Goal: Task Accomplishment & Management: Manage account settings

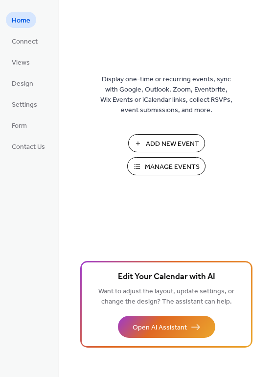
click at [147, 167] on span "Manage Events" at bounding box center [172, 167] width 55 height 10
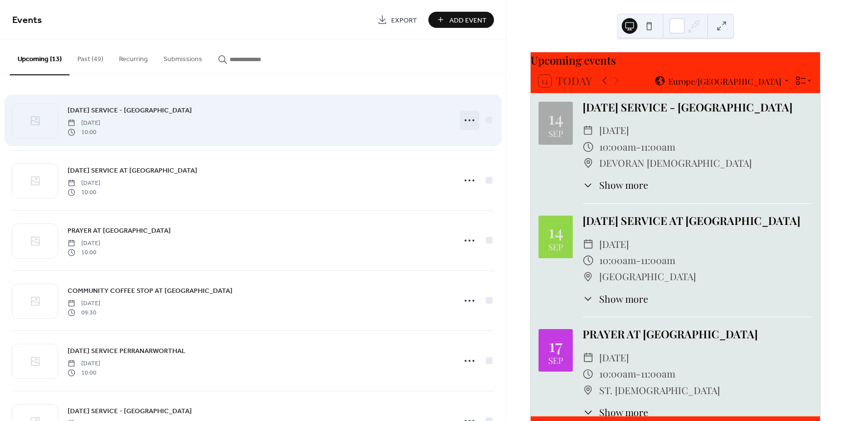
click at [468, 120] on circle at bounding box center [469, 120] width 2 height 2
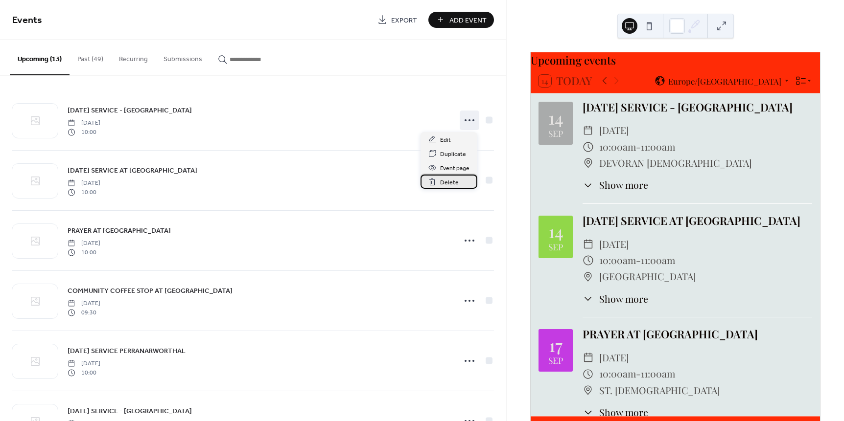
click at [447, 180] on span "Delete" at bounding box center [449, 183] width 19 height 10
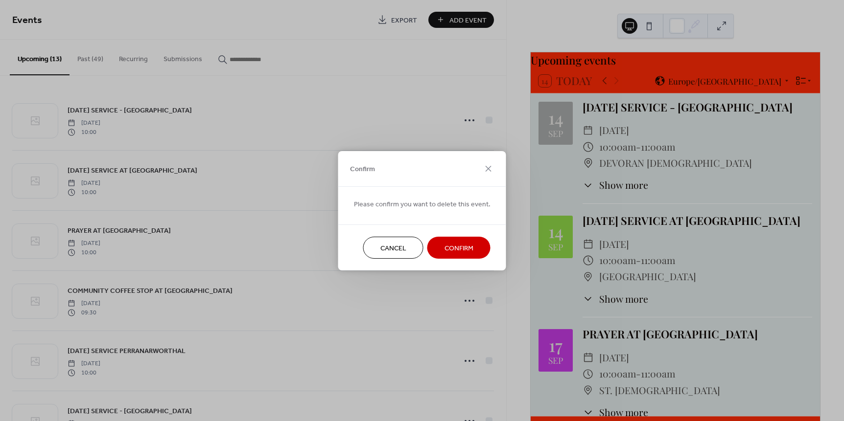
click at [451, 246] on span "Confirm" at bounding box center [458, 248] width 29 height 10
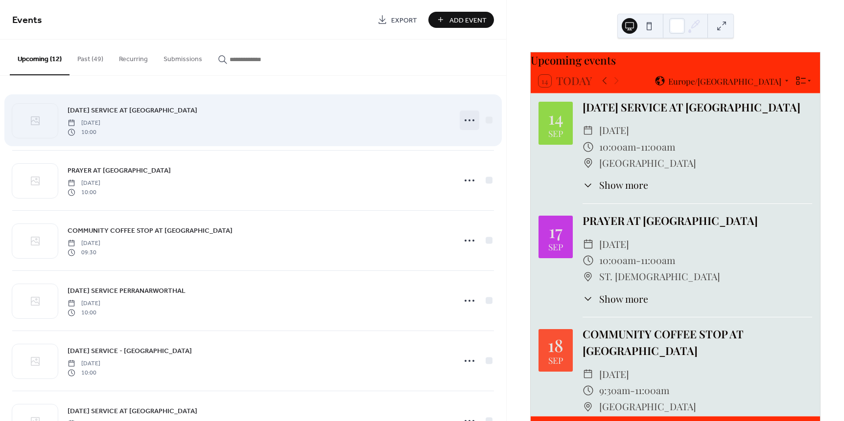
click at [468, 120] on circle at bounding box center [469, 120] width 2 height 2
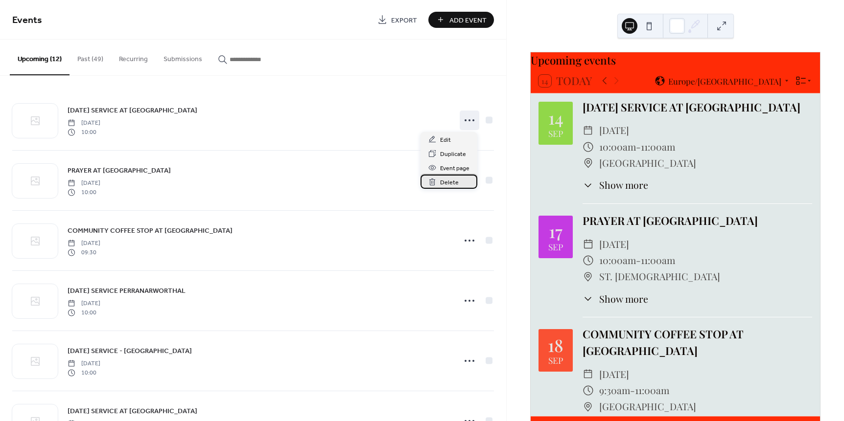
click at [449, 182] on span "Delete" at bounding box center [449, 183] width 19 height 10
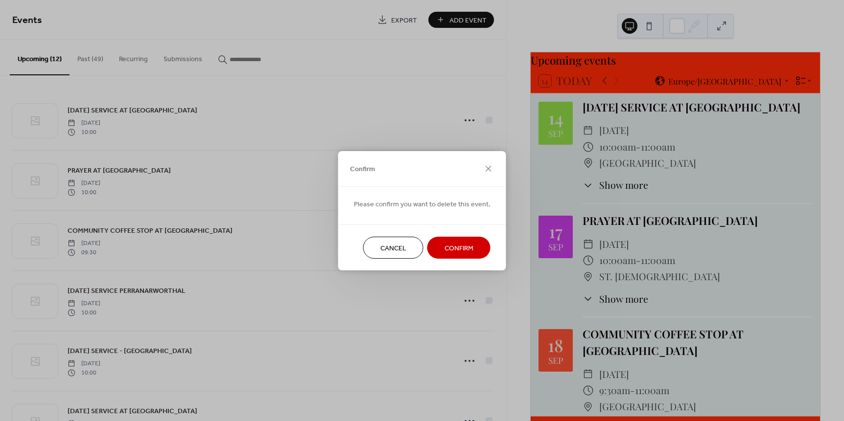
click at [454, 246] on span "Confirm" at bounding box center [458, 248] width 29 height 10
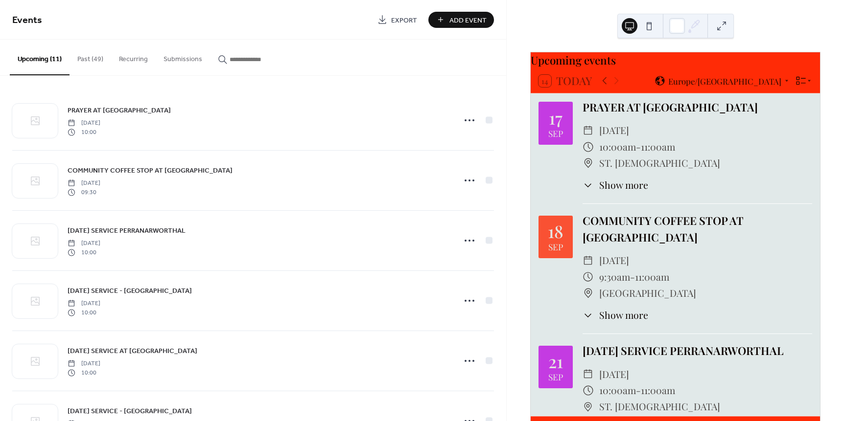
click at [795, 30] on div "Upcoming events 14 Today Europe/London 17 Sep PRAYER AT PERRANARWORTHAL ​ Wedne…" at bounding box center [674, 210] width 337 height 421
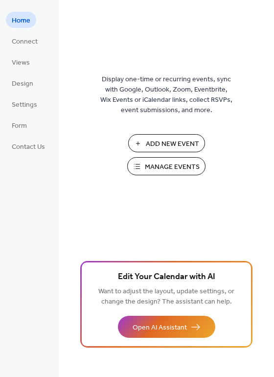
click at [140, 163] on button "Manage Events" at bounding box center [166, 166] width 78 height 18
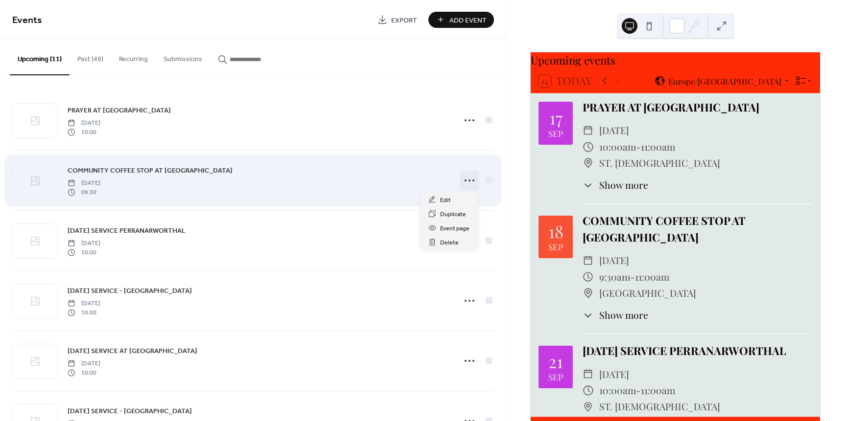
click at [467, 181] on icon at bounding box center [469, 181] width 16 height 16
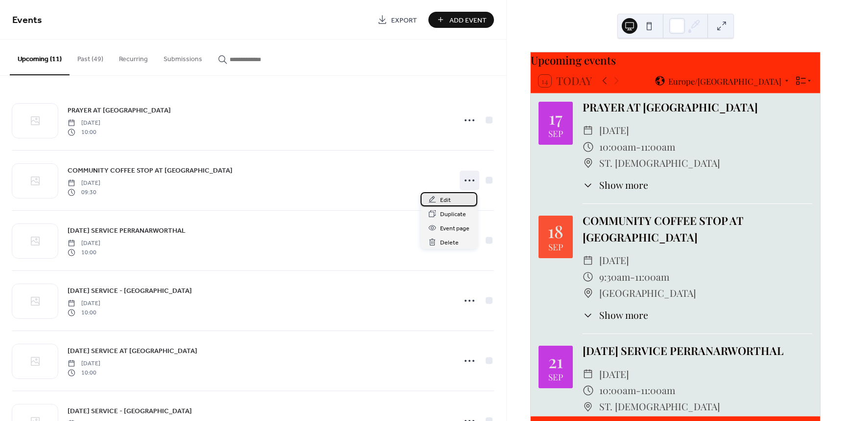
click at [445, 198] on span "Edit" at bounding box center [445, 200] width 11 height 10
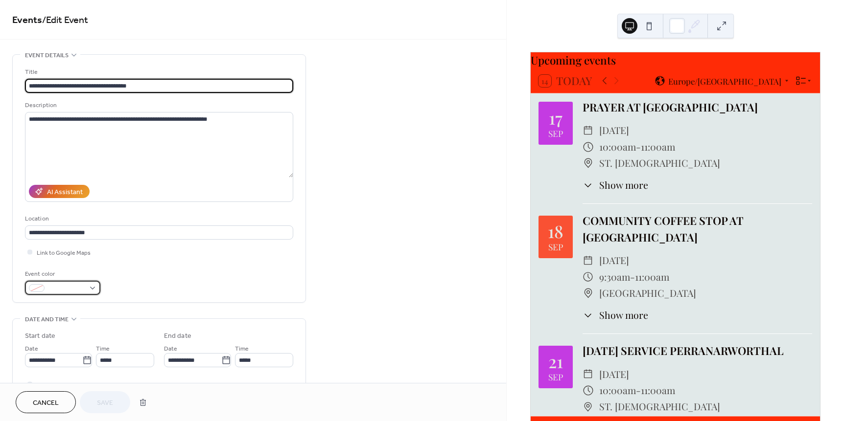
click at [94, 288] on div at bounding box center [62, 288] width 75 height 14
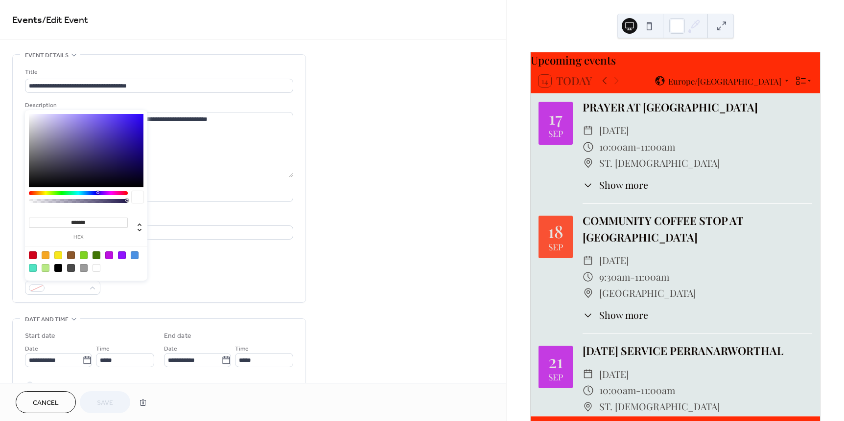
click at [109, 255] on div at bounding box center [109, 256] width 8 height 8
type input "*******"
click at [110, 254] on div at bounding box center [109, 256] width 8 height 8
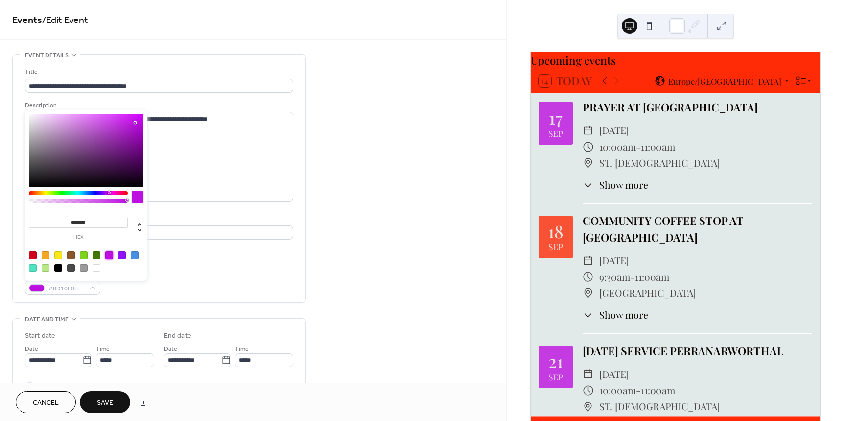
click at [395, 277] on div "**********" at bounding box center [253, 353] width 506 height 599
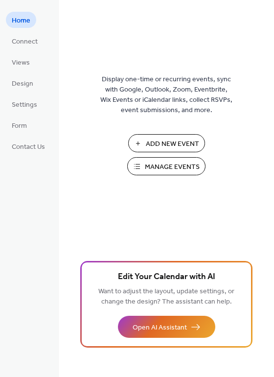
click at [162, 166] on span "Manage Events" at bounding box center [172, 167] width 55 height 10
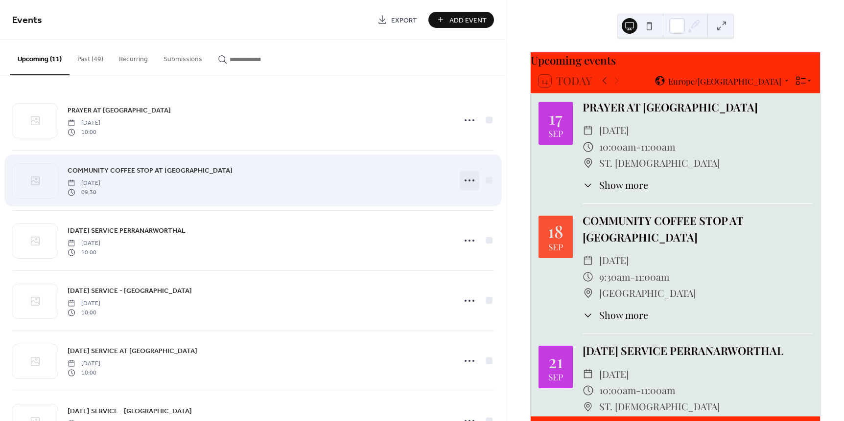
click at [465, 179] on icon at bounding box center [469, 181] width 16 height 16
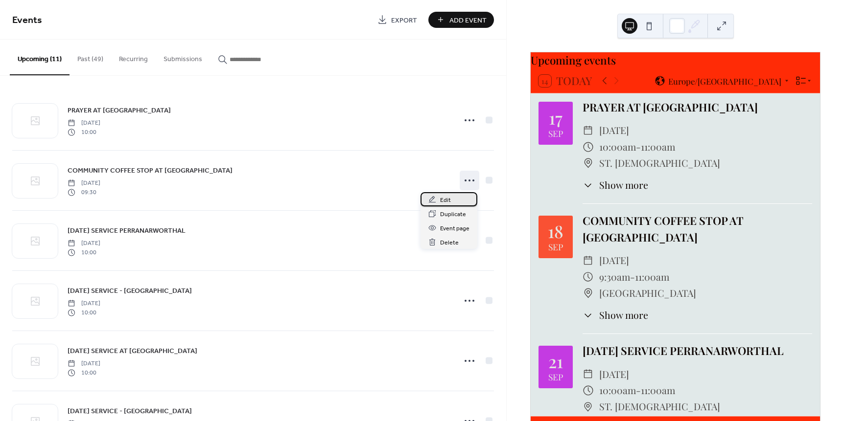
click at [441, 201] on span "Edit" at bounding box center [445, 200] width 11 height 10
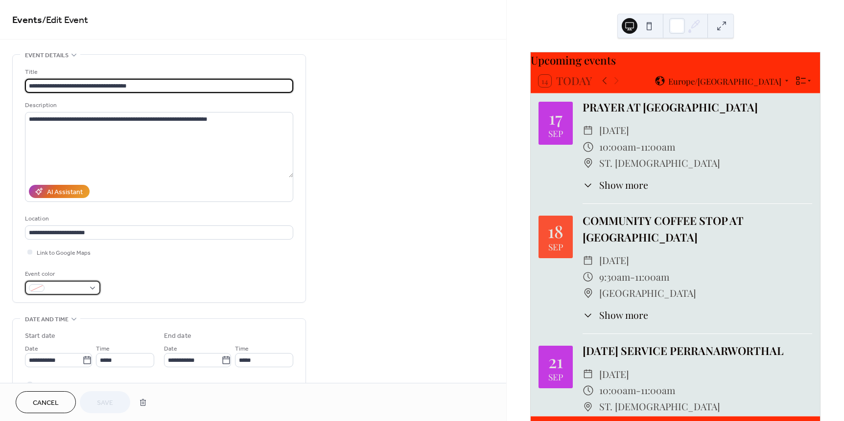
click at [93, 289] on div at bounding box center [62, 288] width 75 height 14
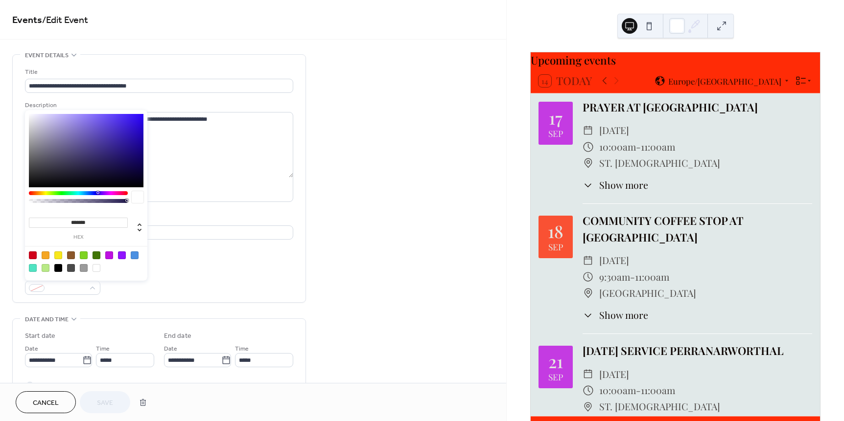
click at [108, 254] on div at bounding box center [109, 256] width 8 height 8
type input "*******"
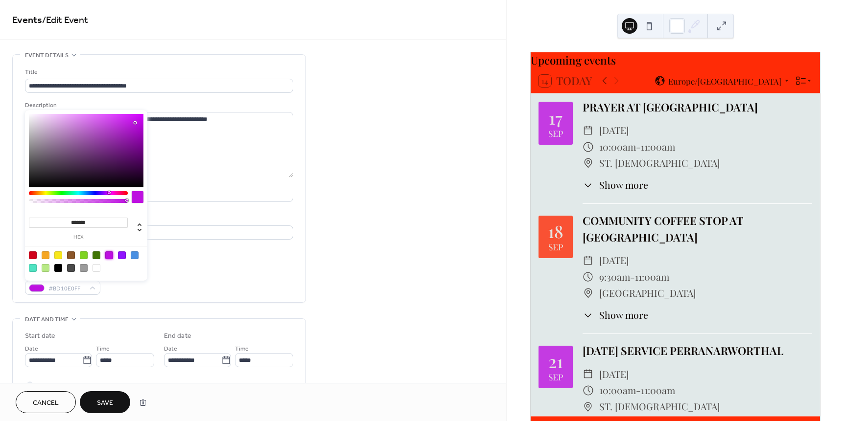
click at [101, 402] on span "Save" at bounding box center [105, 403] width 16 height 10
